Goal: Transaction & Acquisition: Purchase product/service

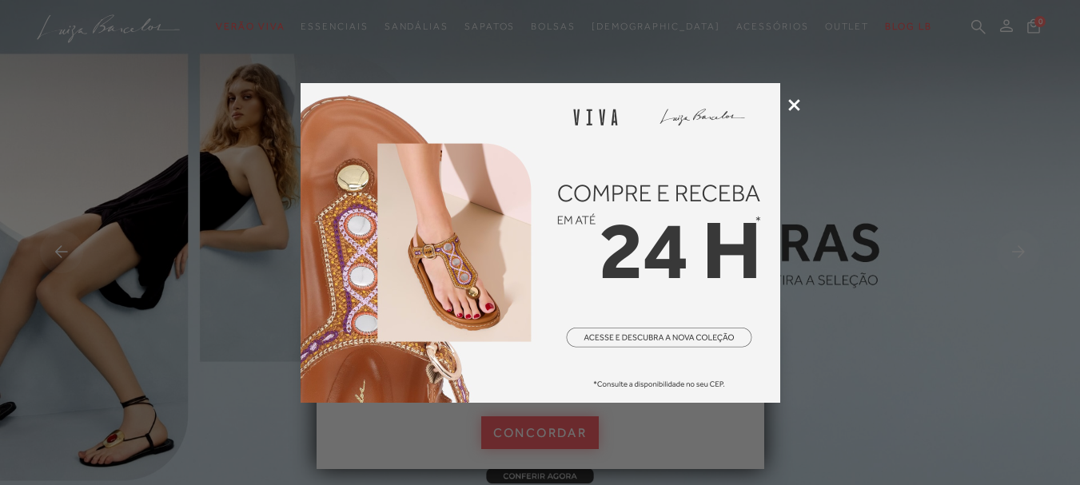
click at [533, 438] on div at bounding box center [540, 242] width 1080 height 485
click at [794, 103] on icon at bounding box center [794, 105] width 12 height 12
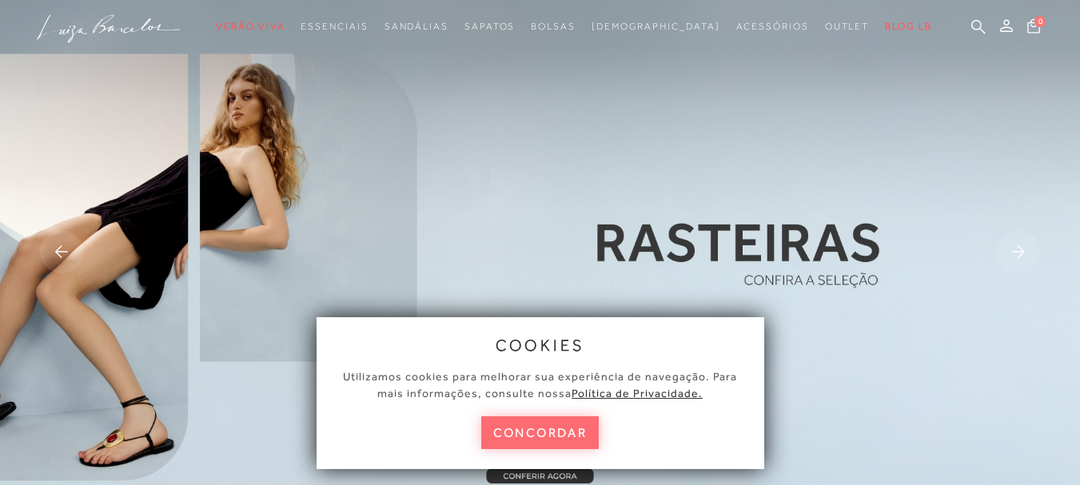
click at [555, 432] on button "concordar" at bounding box center [540, 432] width 118 height 33
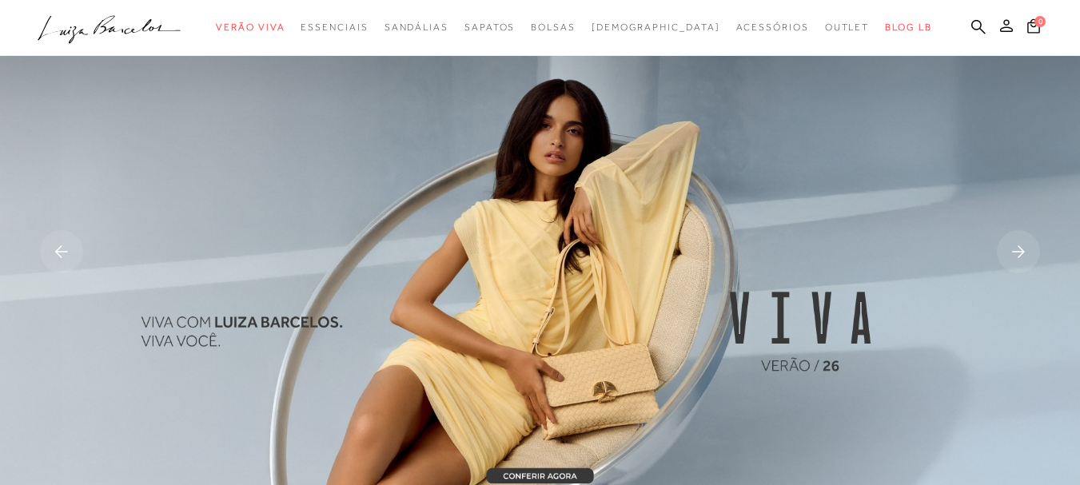
click at [1000, 26] on icon at bounding box center [1006, 25] width 13 height 13
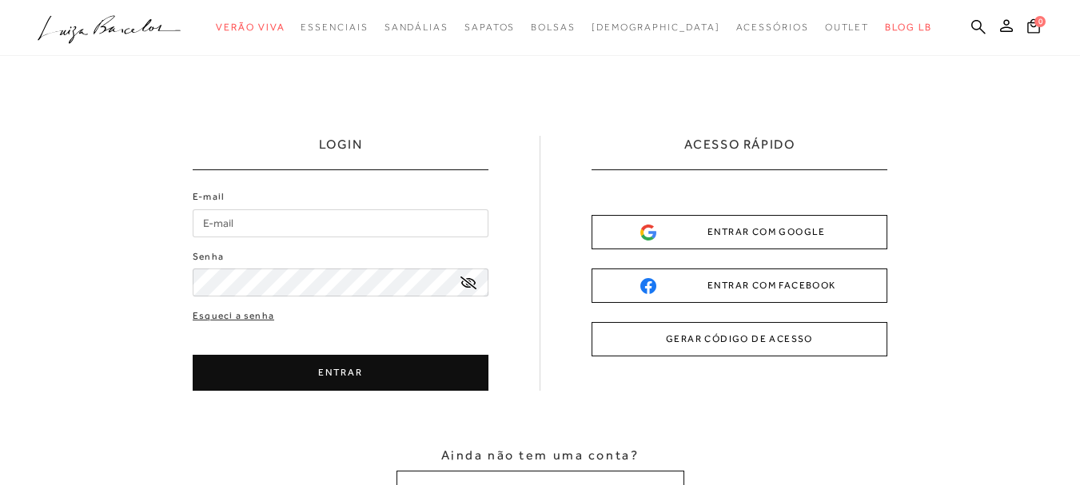
click at [266, 228] on input "E-mail" at bounding box center [341, 223] width 296 height 28
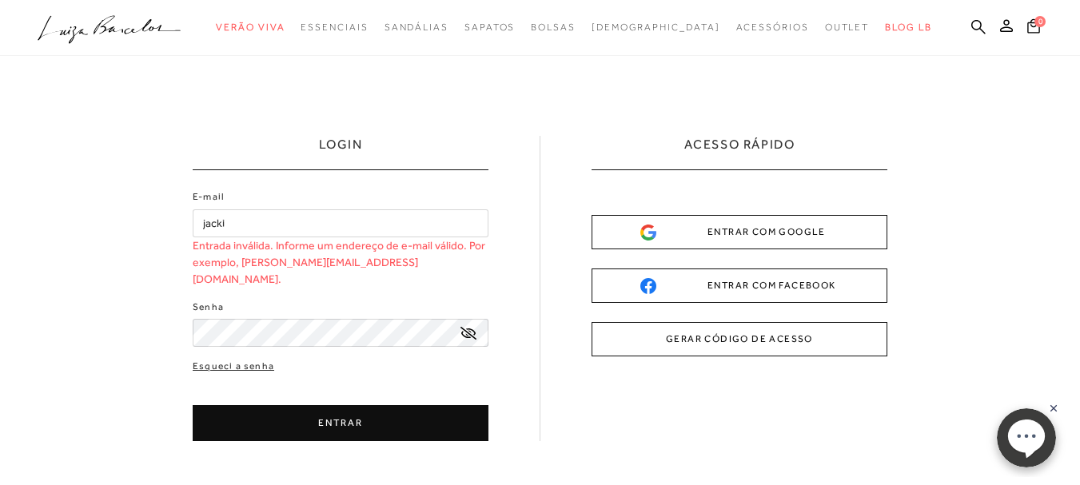
click at [247, 228] on input "jacki" at bounding box center [341, 223] width 296 height 28
click at [270, 223] on input "jackie-345" at bounding box center [341, 223] width 296 height 28
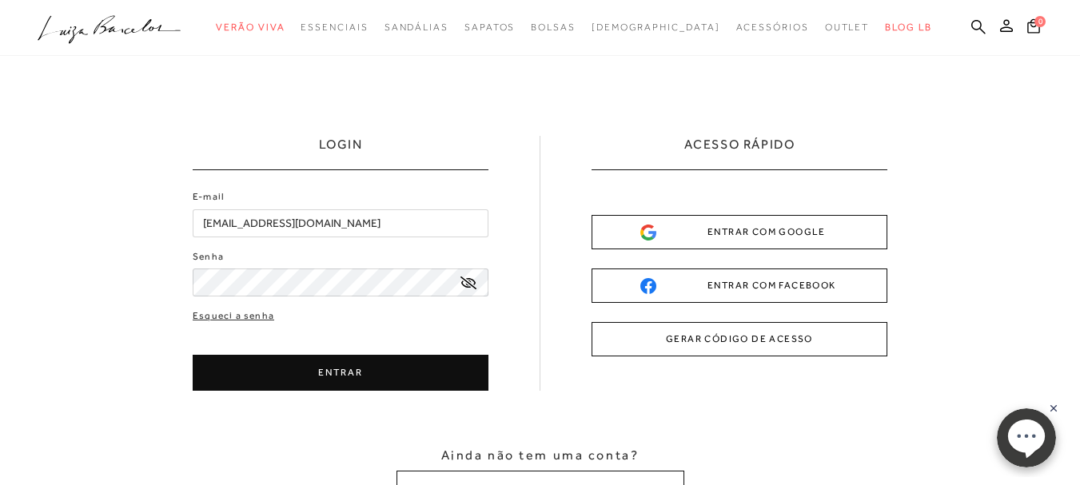
type input "jackie-345@hotmail.com"
click at [344, 376] on button "ENTRAR" at bounding box center [341, 373] width 296 height 36
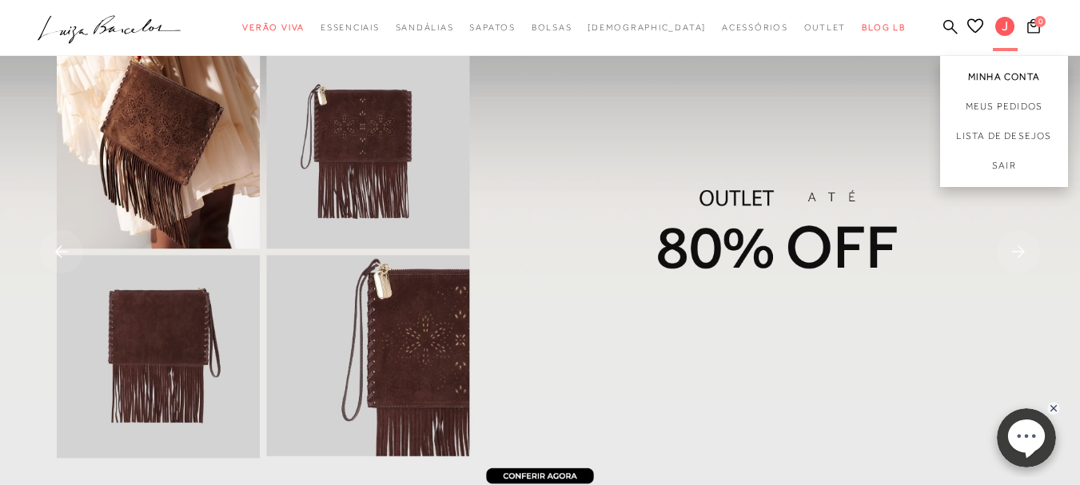
click at [979, 75] on link "Minha Conta" at bounding box center [1004, 74] width 128 height 36
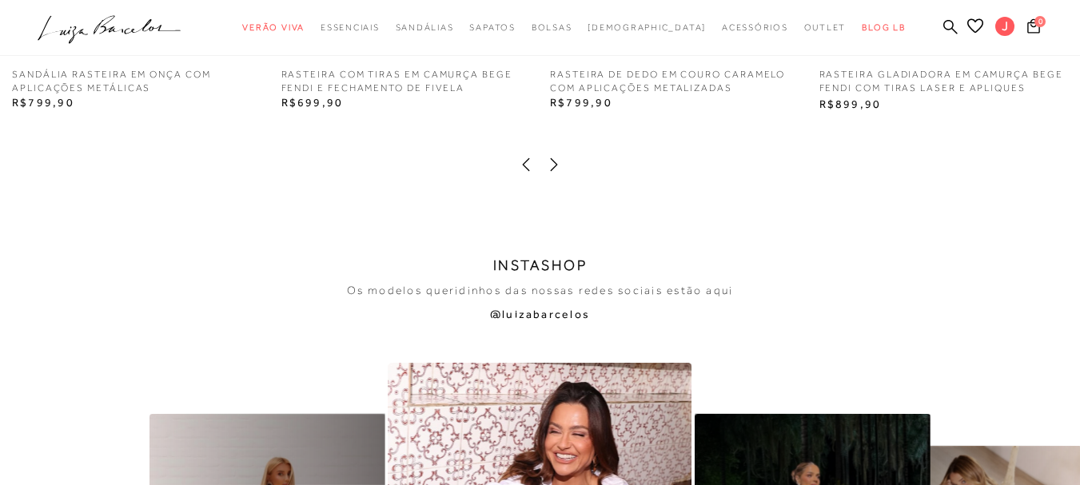
scroll to position [2792, 0]
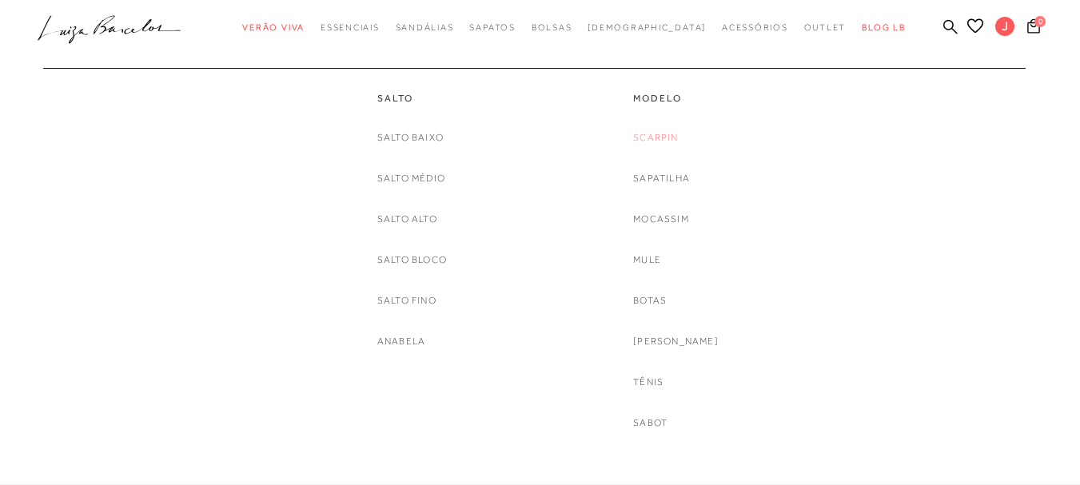
click at [669, 137] on link "Scarpin" at bounding box center [655, 137] width 45 height 17
click at [675, 136] on link "Scarpin" at bounding box center [655, 137] width 45 height 17
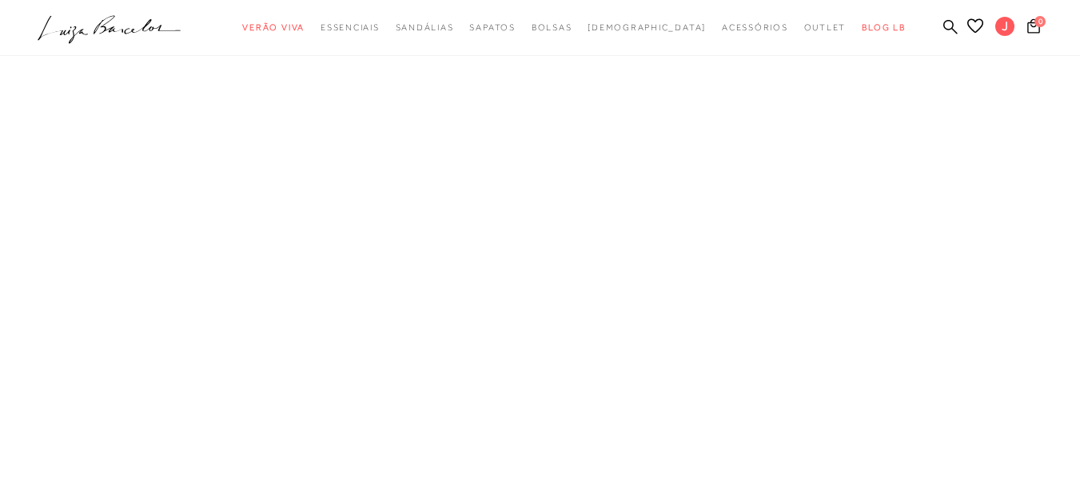
scroll to position [0, 0]
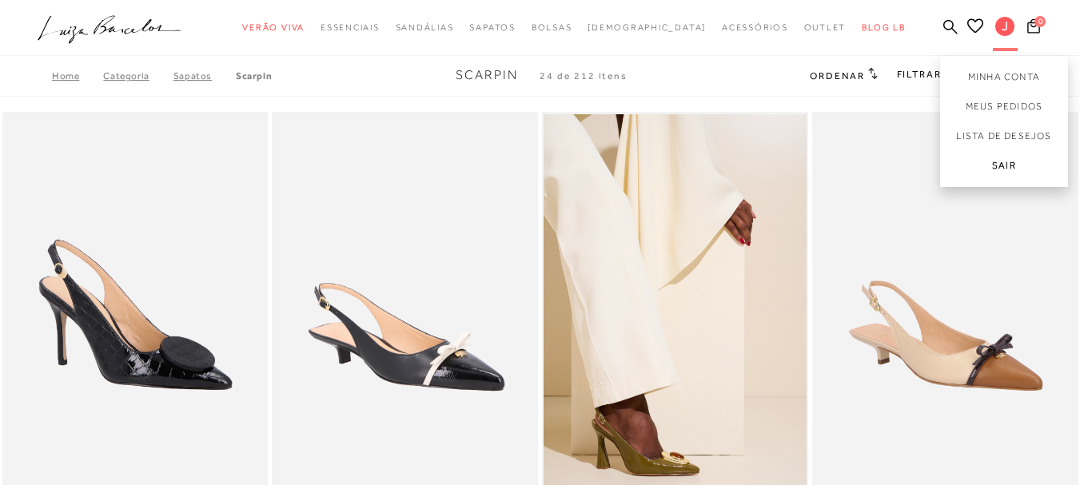
click at [977, 164] on link "Sair" at bounding box center [1004, 169] width 128 height 36
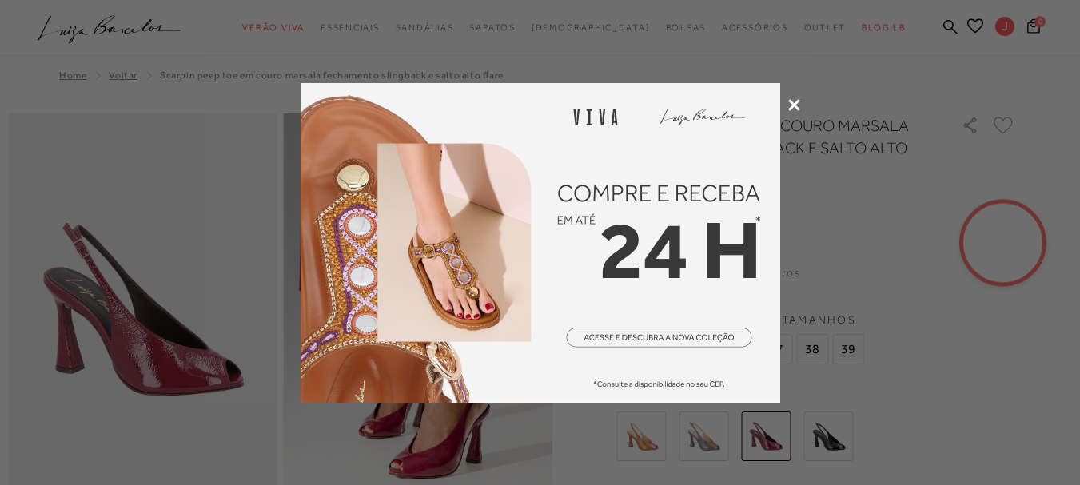
click at [794, 105] on icon at bounding box center [794, 105] width 12 height 12
